Goal: Information Seeking & Learning: Learn about a topic

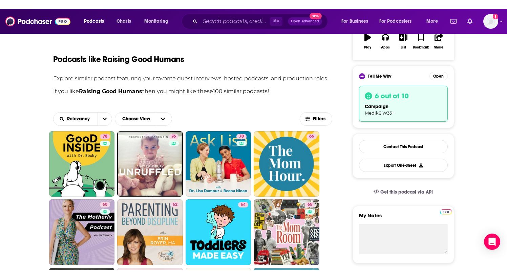
scroll to position [125, 0]
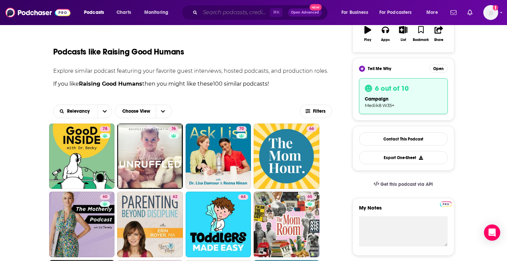
click at [213, 15] on input "Search podcasts, credits, & more..." at bounding box center [235, 12] width 70 height 11
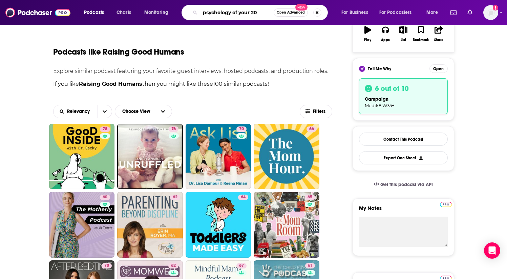
type input "psychology of your 20s"
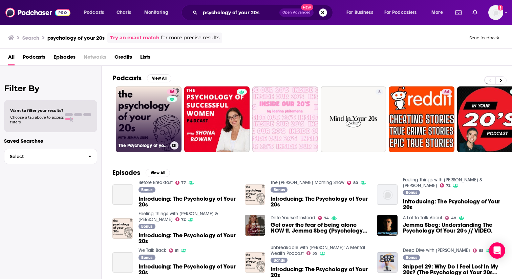
click at [151, 115] on link "86 The Psychology of your 20s" at bounding box center [149, 119] width 66 height 66
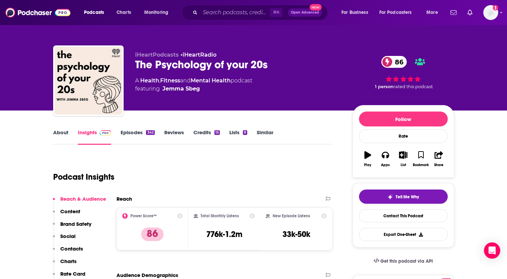
click at [264, 131] on link "Similar" at bounding box center [265, 137] width 17 height 16
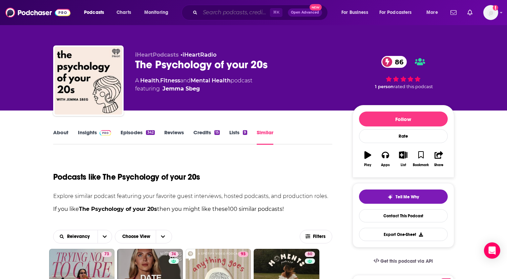
click at [226, 14] on input "Search podcasts, credits, & more..." at bounding box center [235, 12] width 70 height 11
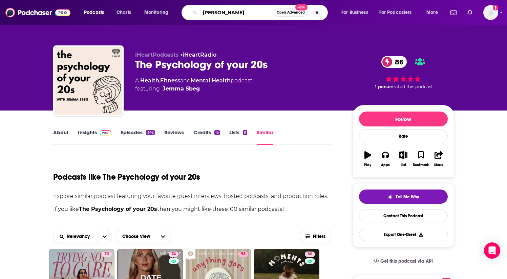
type input "[PERSON_NAME]"
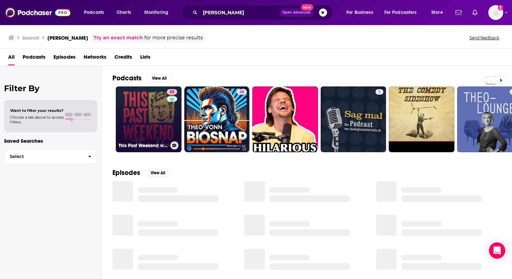
click at [140, 114] on link "88 This Past Weekend w/ [PERSON_NAME]" at bounding box center [149, 119] width 66 height 66
